Goal: Information Seeking & Learning: Learn about a topic

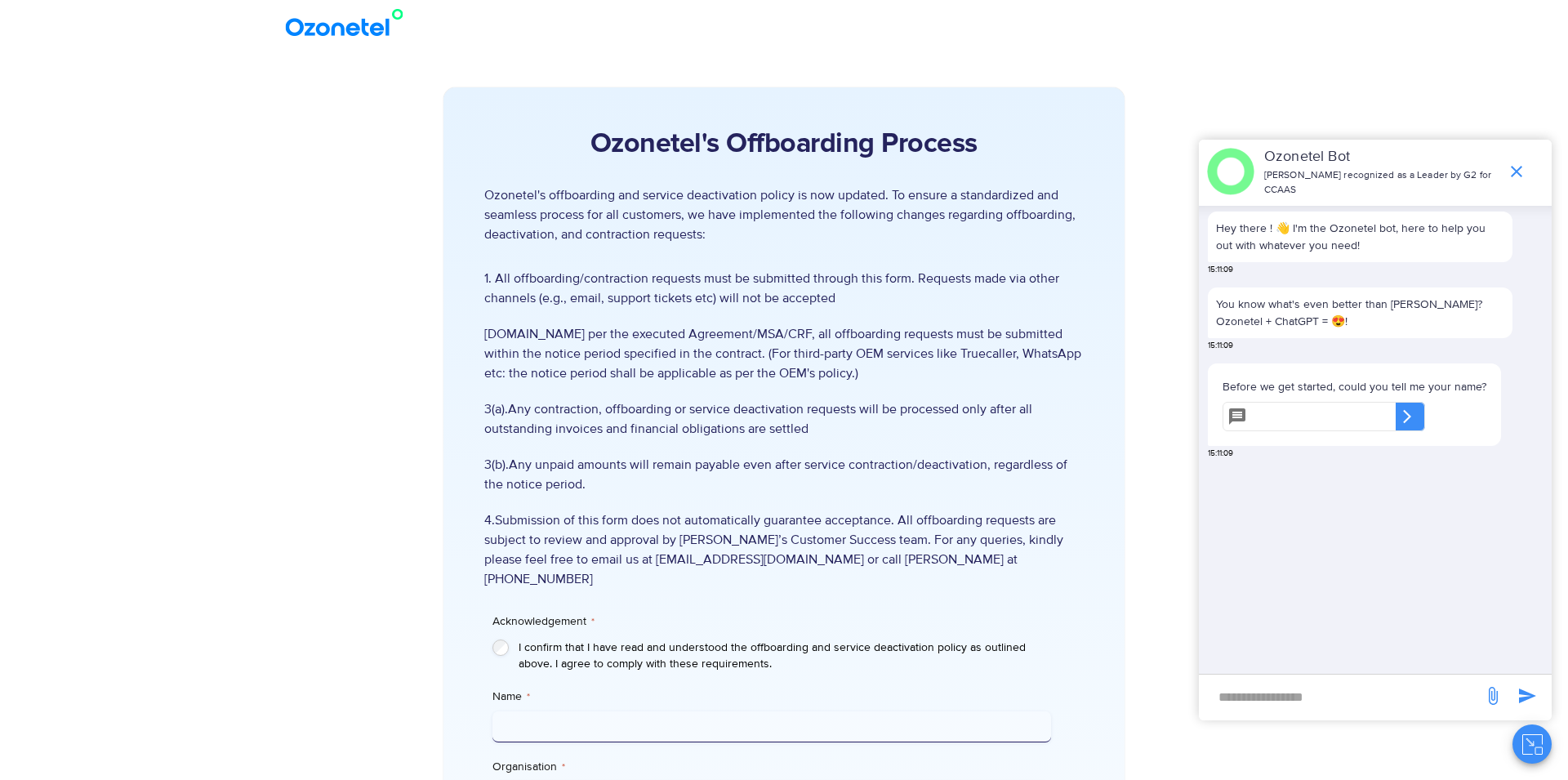
click at [237, 497] on section "Ozonetel's Offboarding Process Ozonetel's offboarding and service deactivation …" at bounding box center [784, 682] width 1568 height 1271
click at [1520, 175] on icon "end chat or minimize" at bounding box center [1516, 171] width 19 height 19
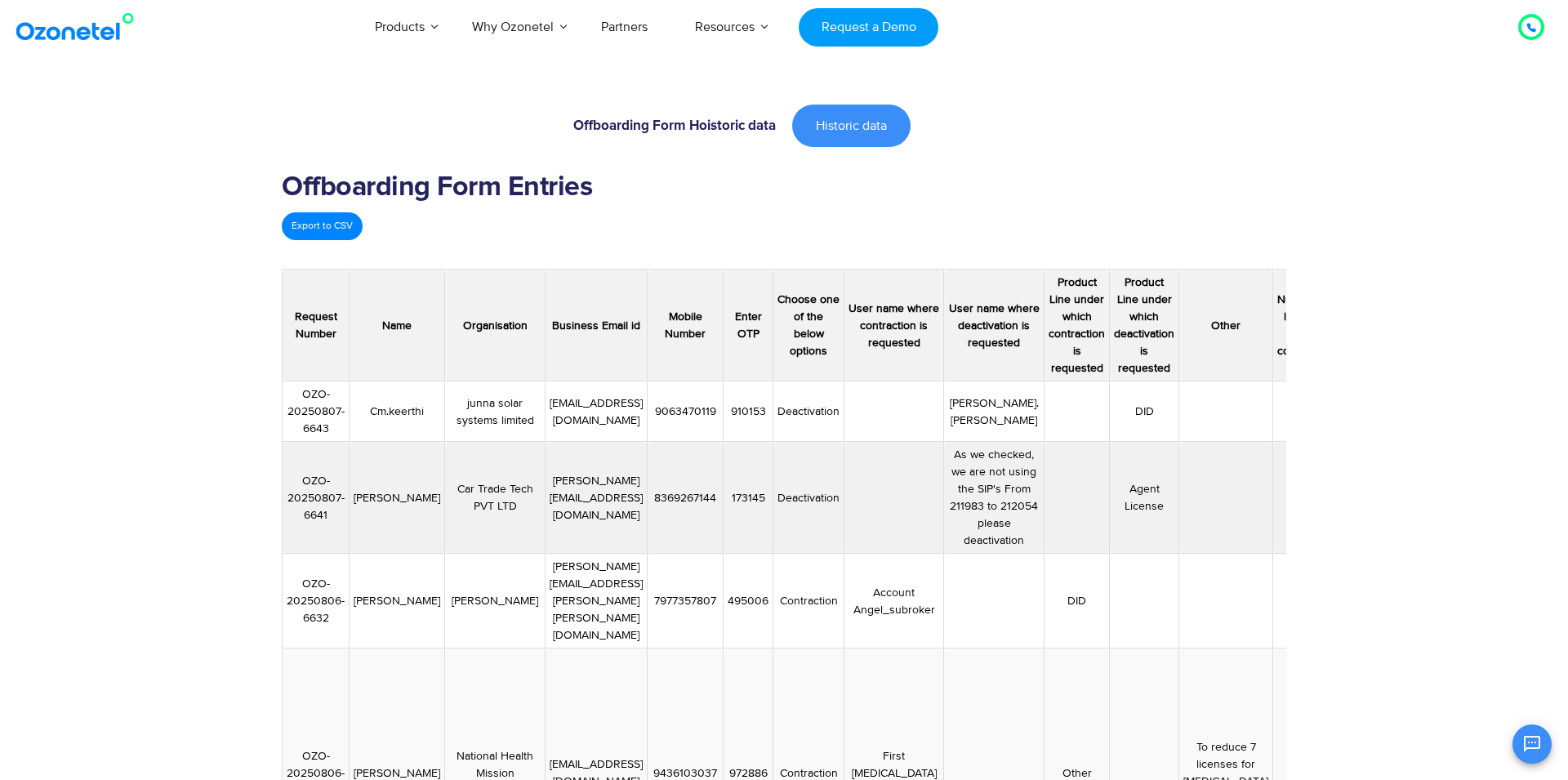
click at [885, 504] on td at bounding box center [893, 497] width 100 height 112
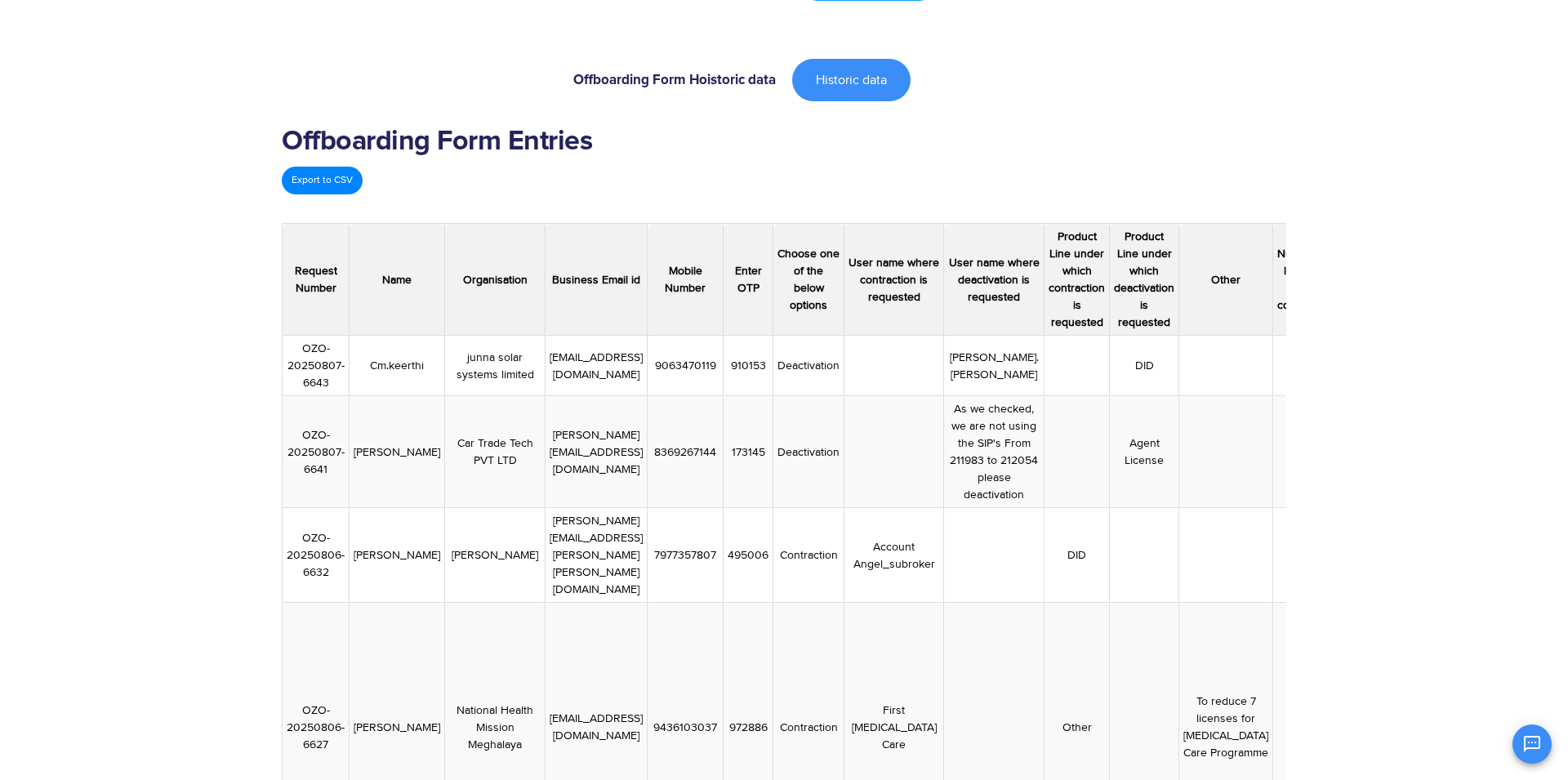
scroll to position [40, 0]
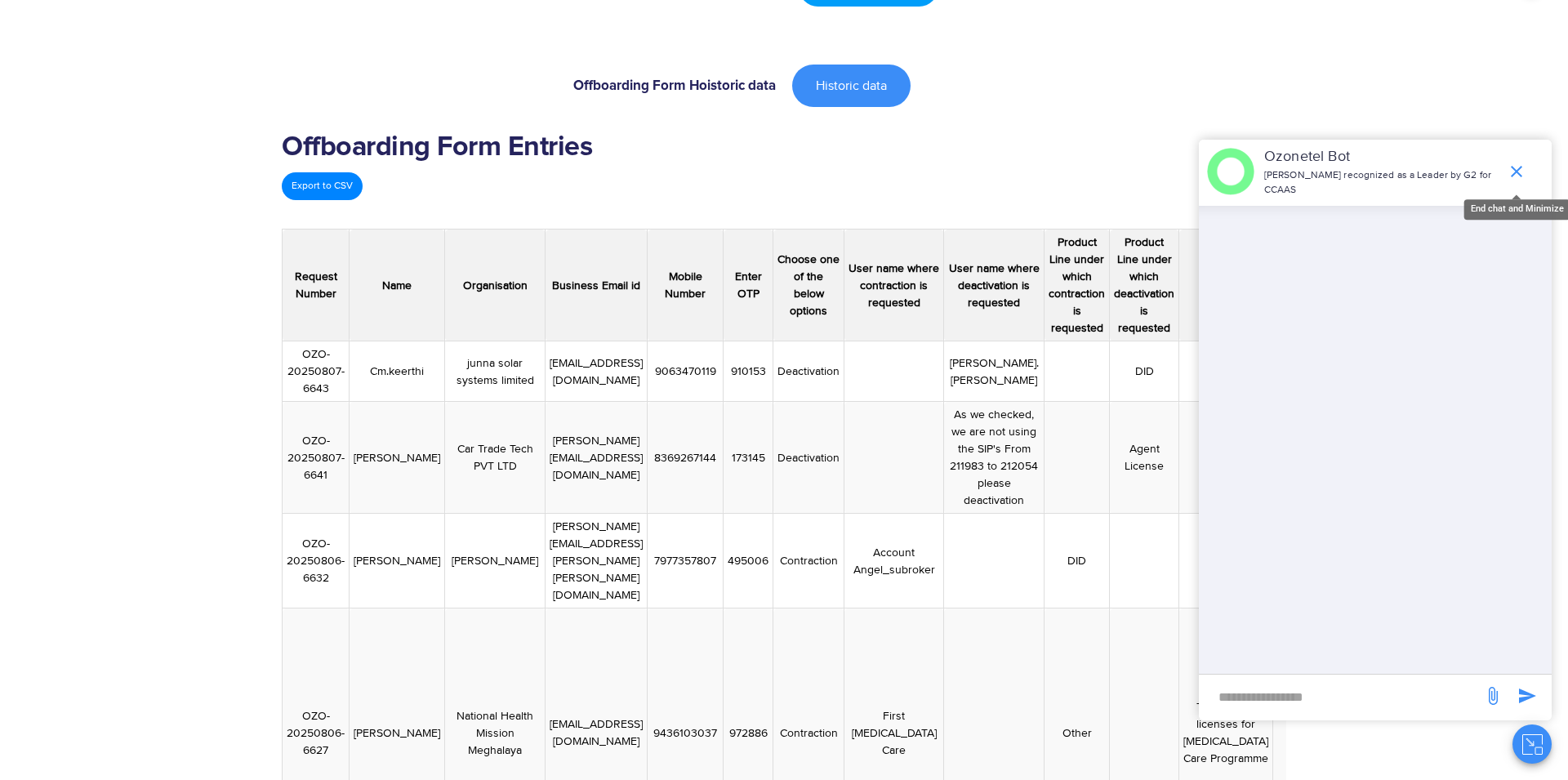
click at [1517, 177] on icon "end chat or minimize" at bounding box center [1516, 171] width 19 height 19
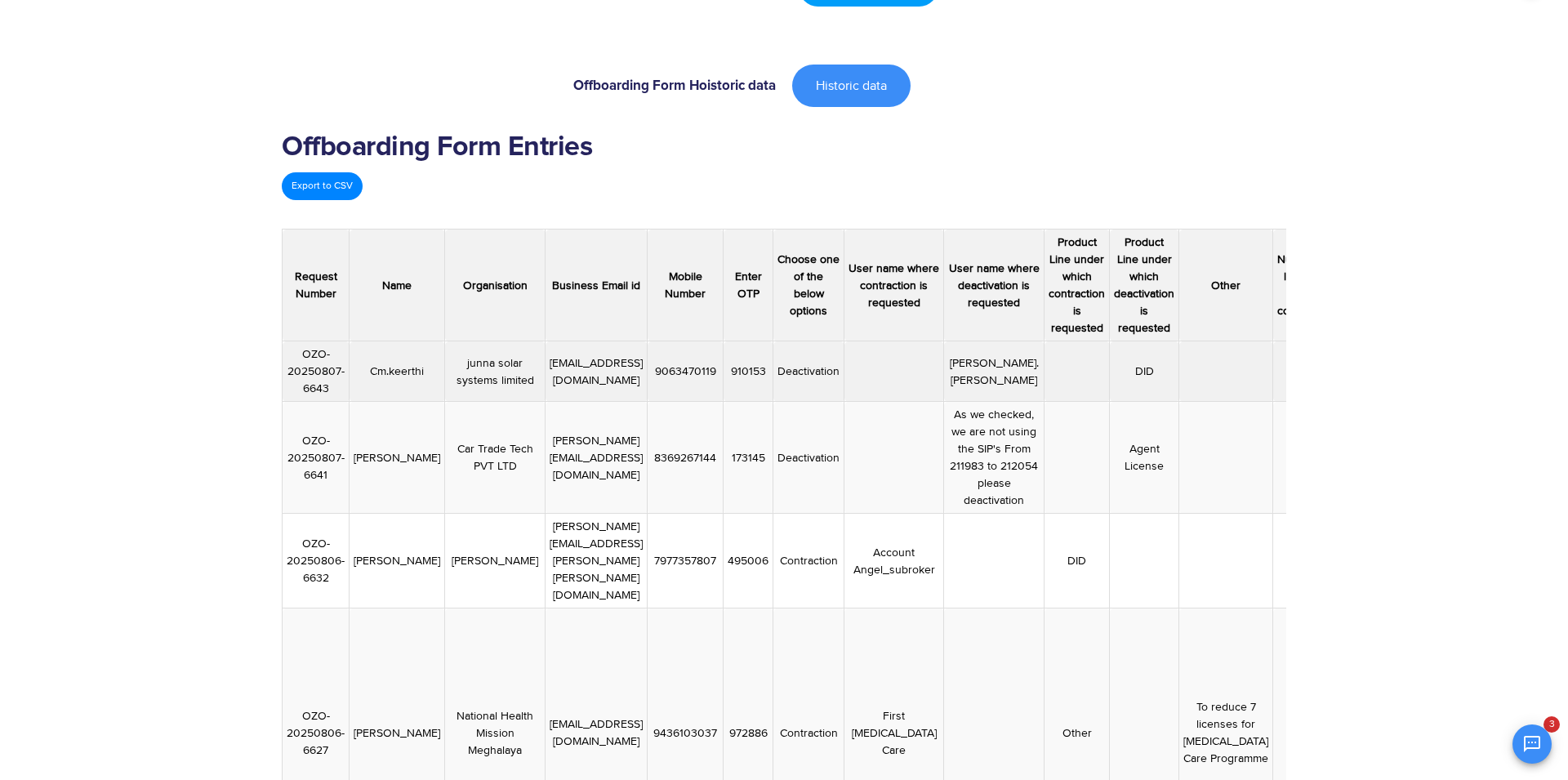
click at [923, 393] on td at bounding box center [893, 371] width 100 height 60
